Goal: Task Accomplishment & Management: Manage account settings

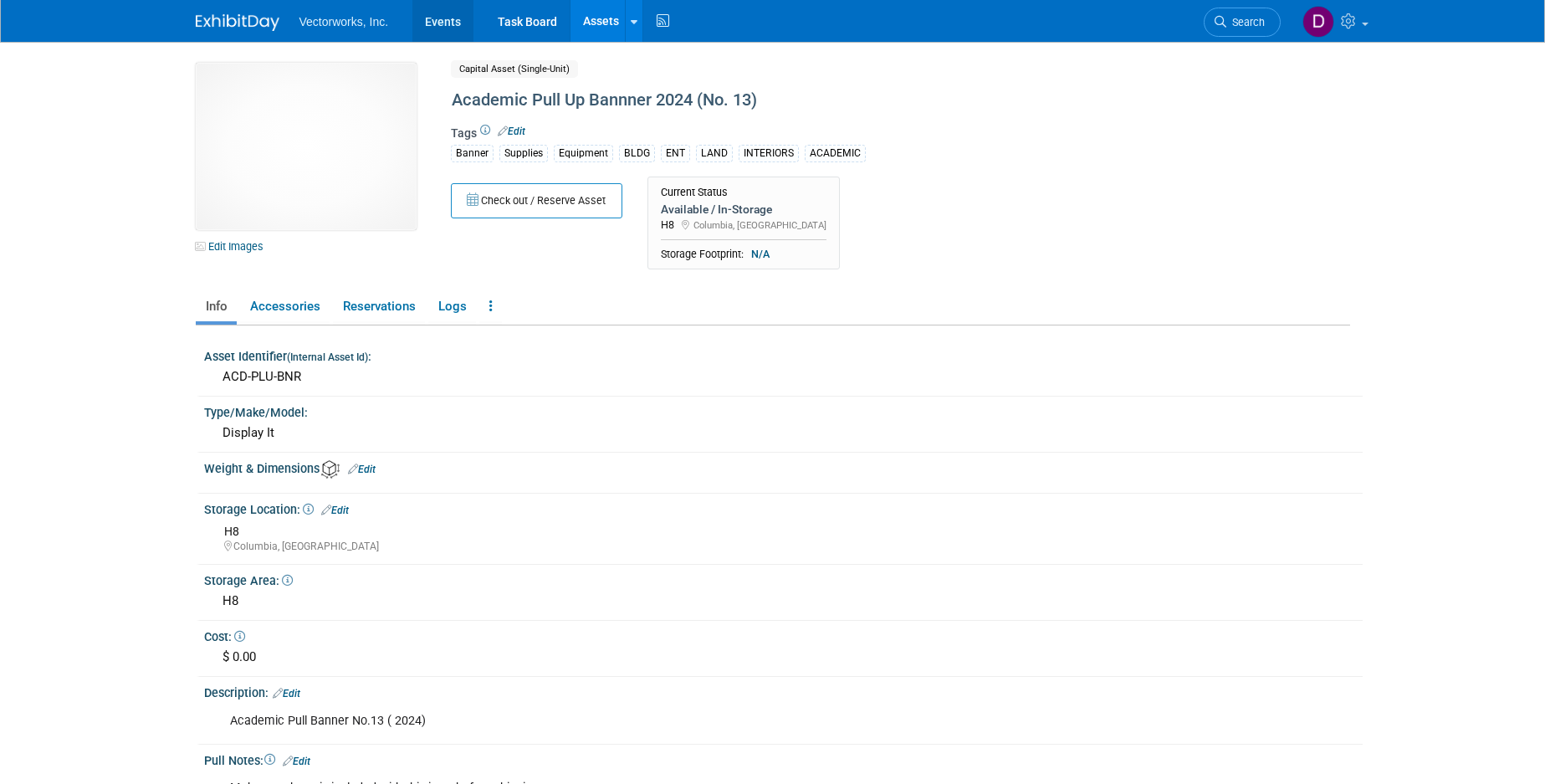
click at [442, 25] on link "Events" at bounding box center [442, 20] width 61 height 42
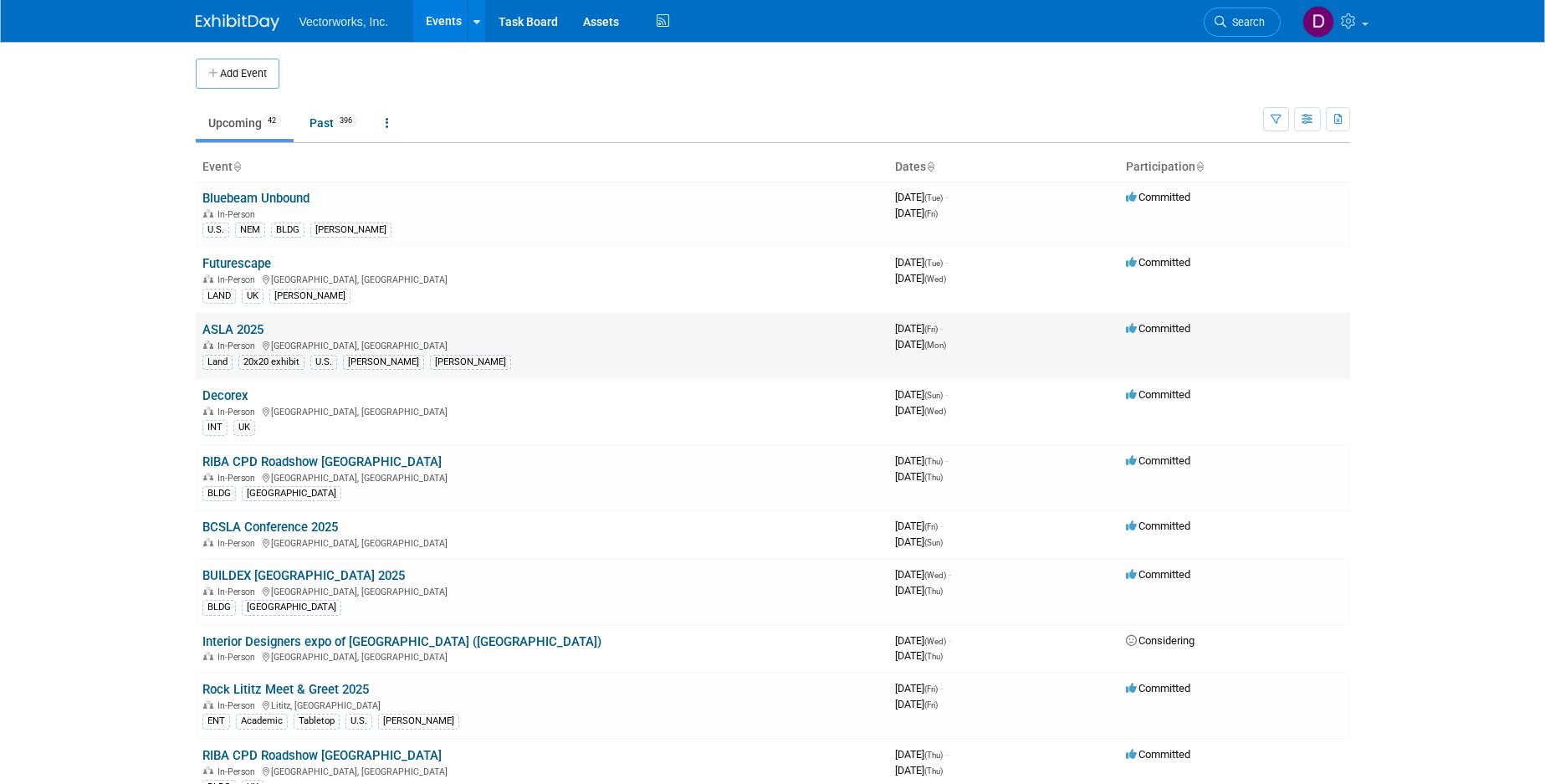
click at [247, 325] on link "ASLA 2025" at bounding box center [232, 330] width 61 height 15
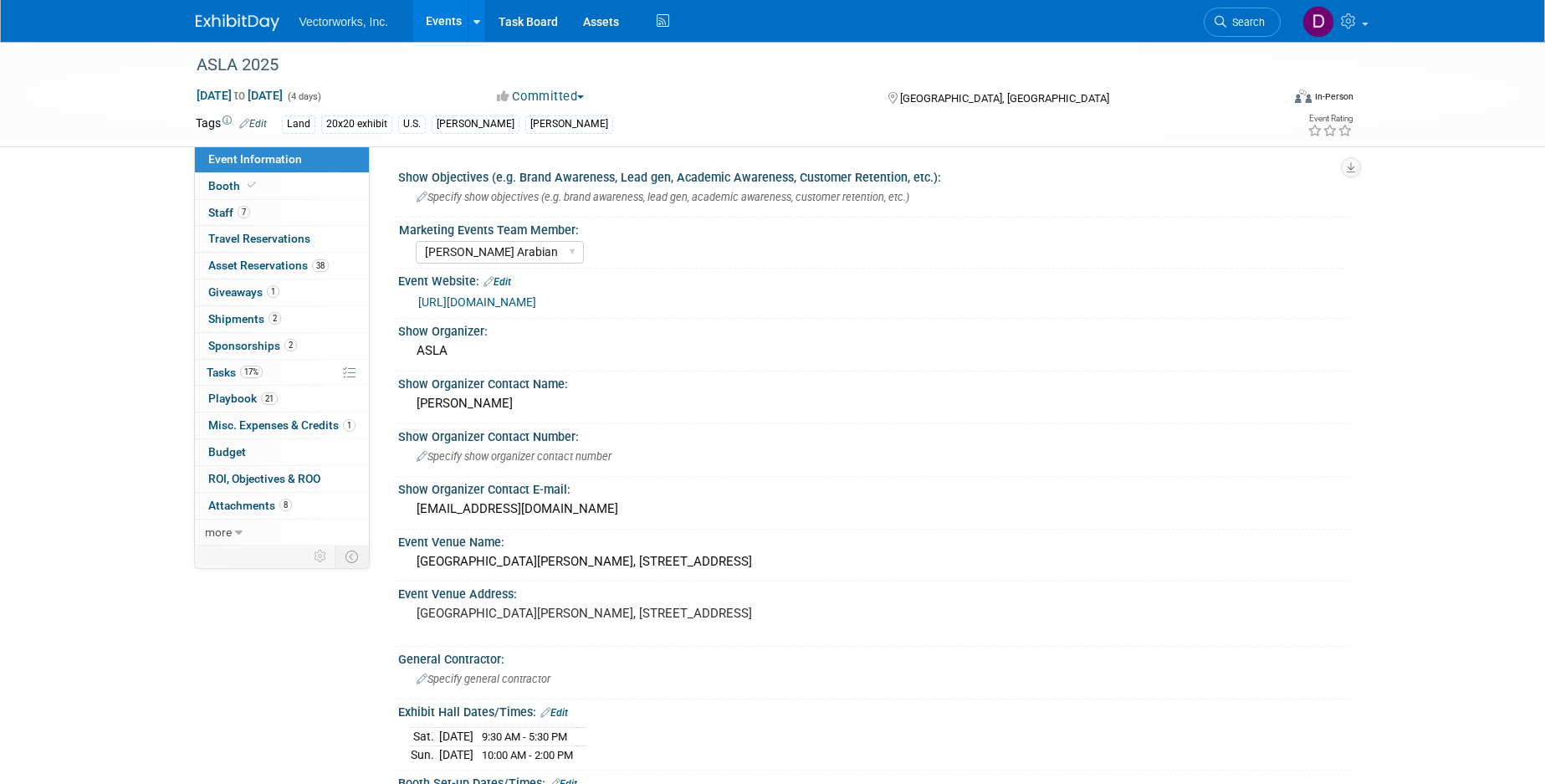
select select "[PERSON_NAME] Arabian"
click at [260, 366] on link "17% Tasks 17%" at bounding box center [282, 372] width 174 height 26
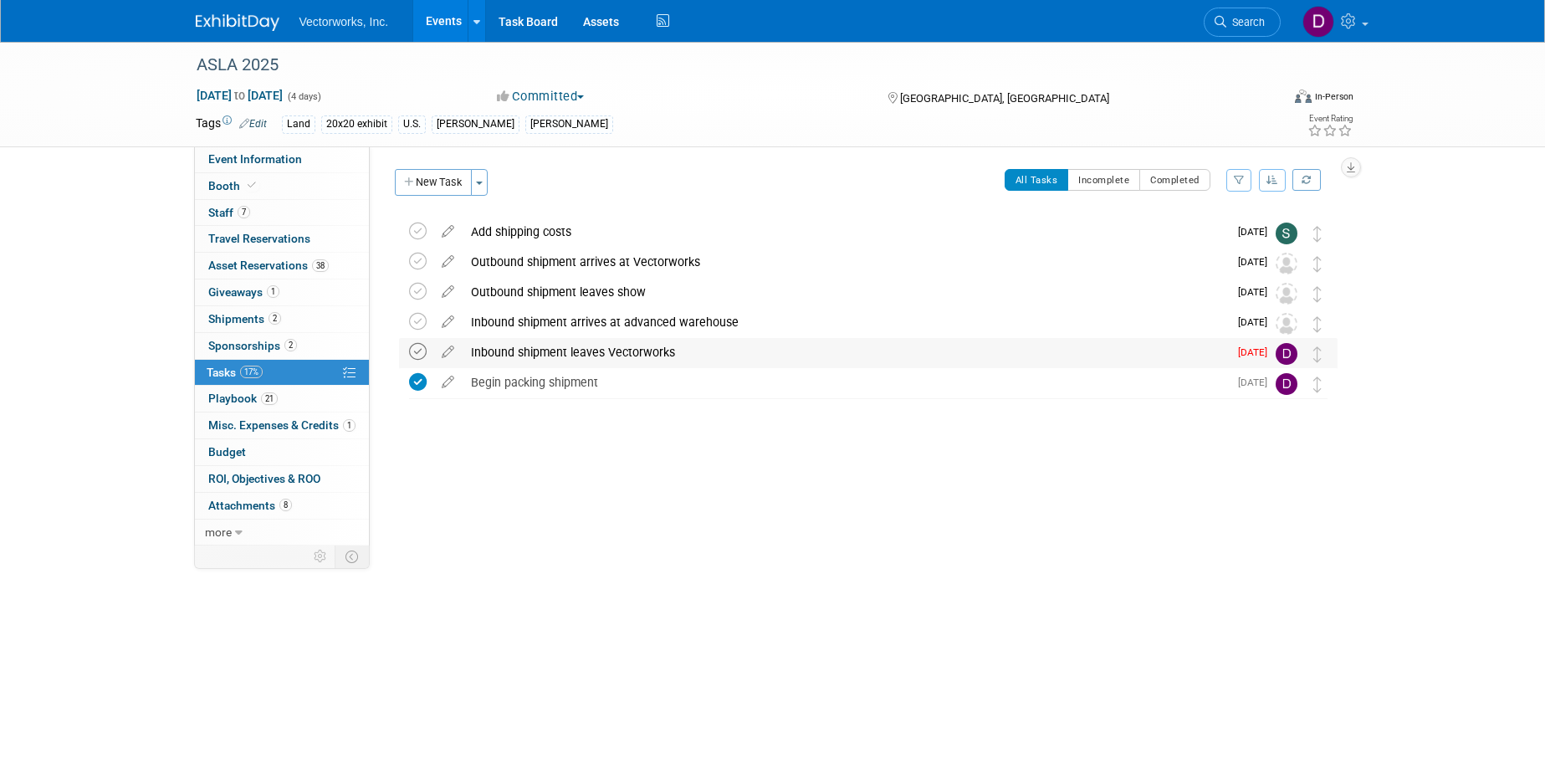
click at [413, 351] on icon at bounding box center [418, 352] width 18 height 18
